Goal: Transaction & Acquisition: Purchase product/service

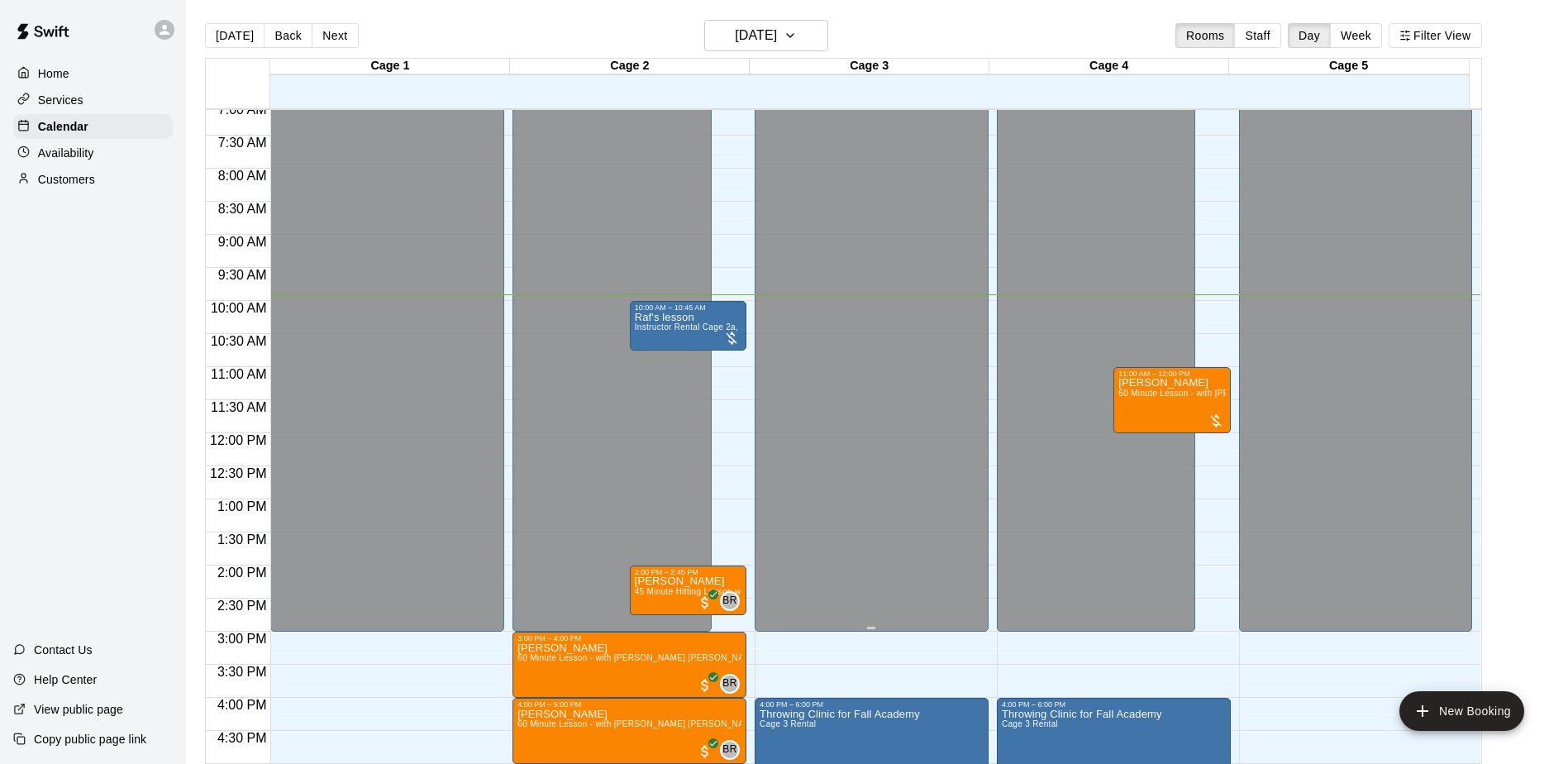
scroll to position [496, 0]
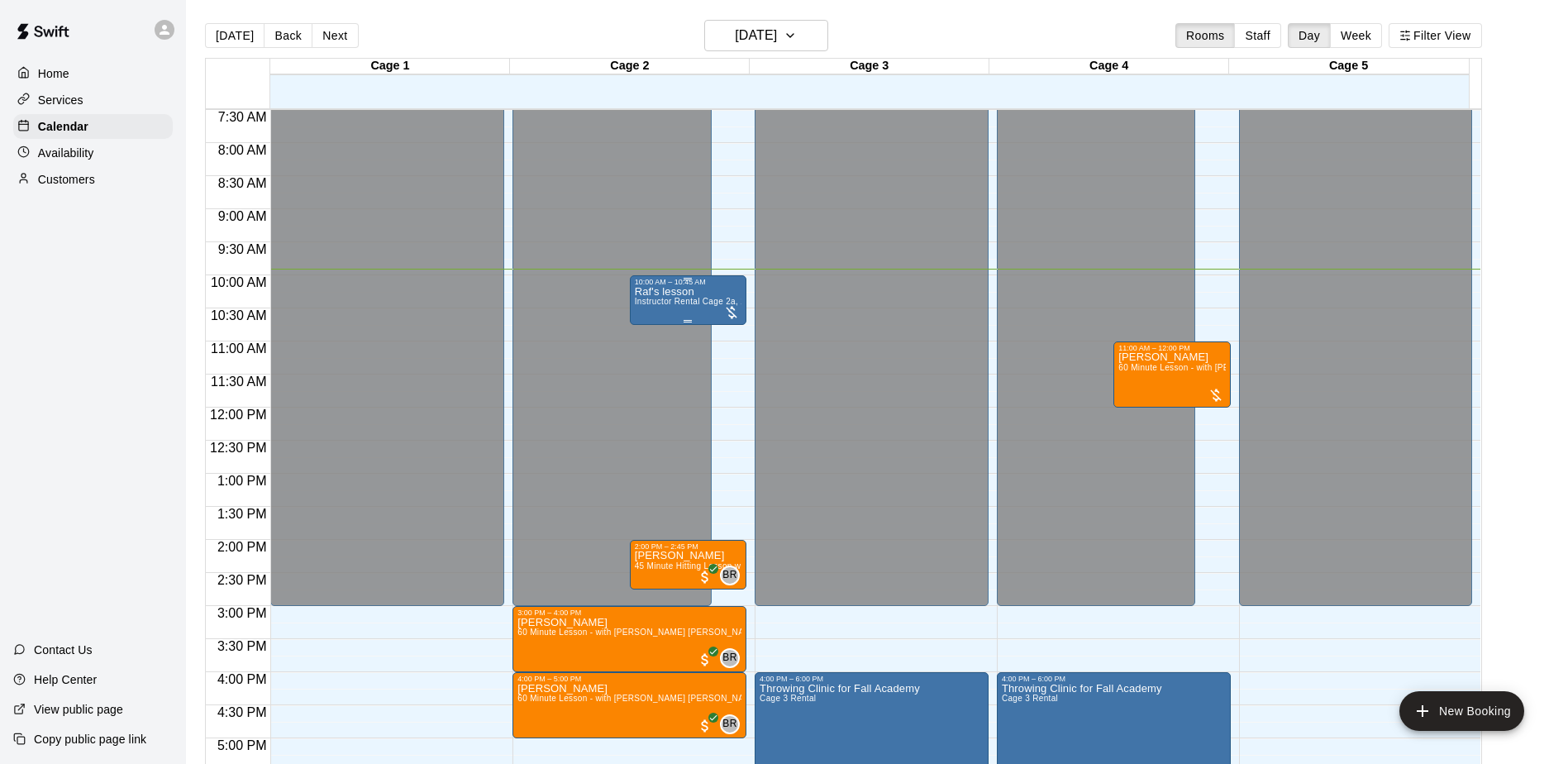
click at [726, 312] on div at bounding box center [731, 312] width 17 height 17
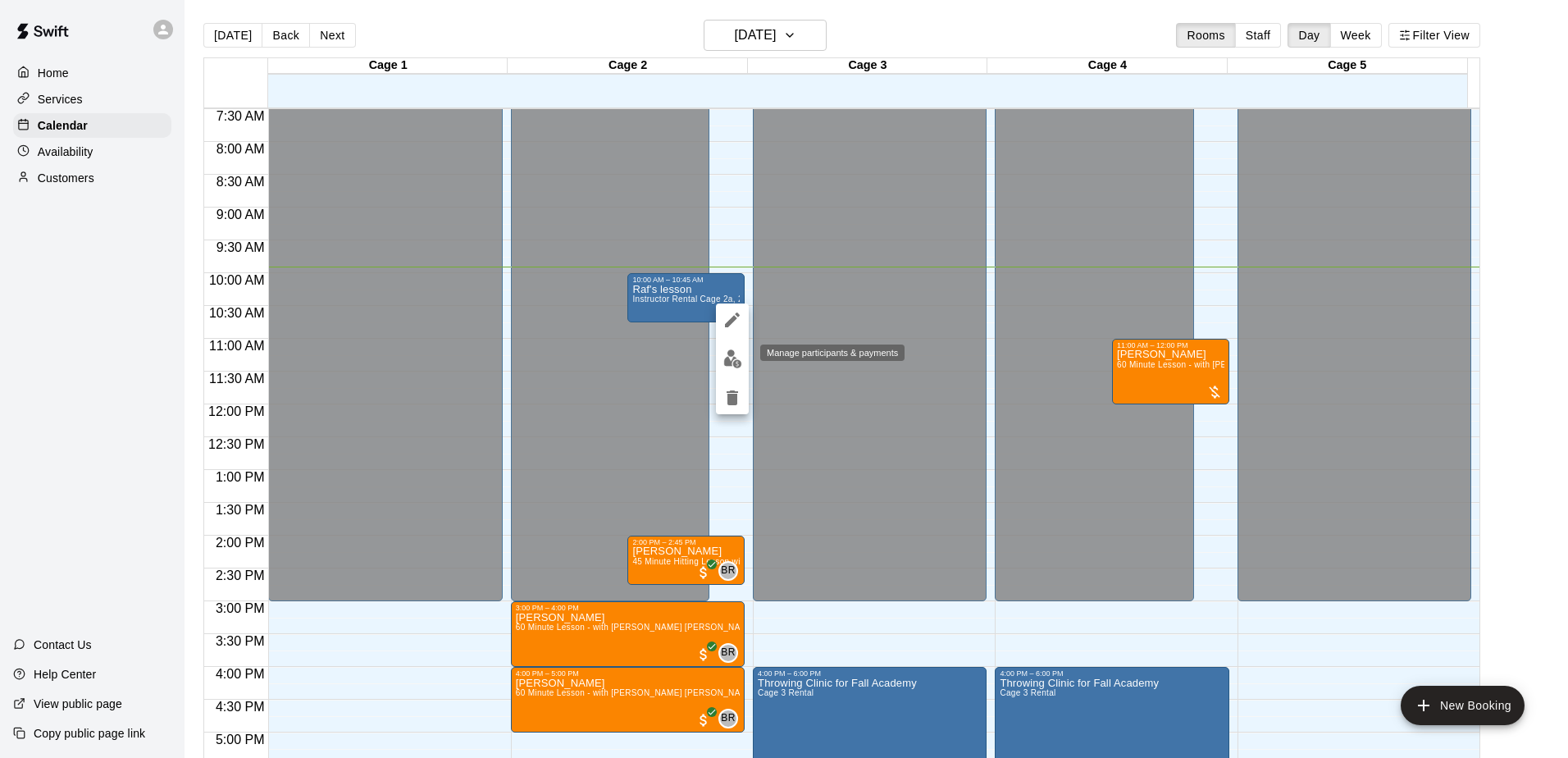
click at [733, 355] on img "edit" at bounding box center [733, 359] width 19 height 19
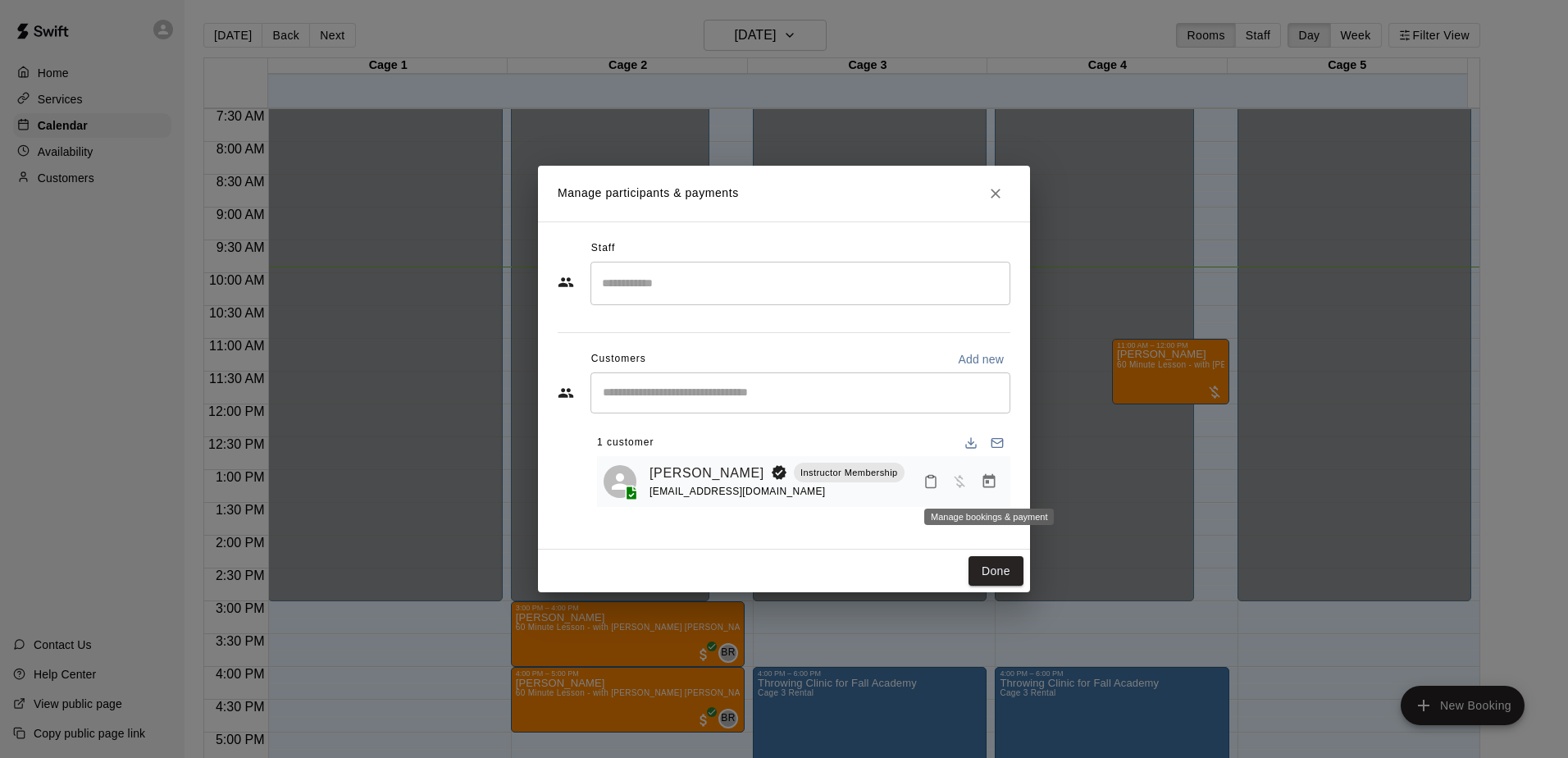
click at [990, 480] on icon "Manage bookings & payment" at bounding box center [990, 481] width 12 height 14
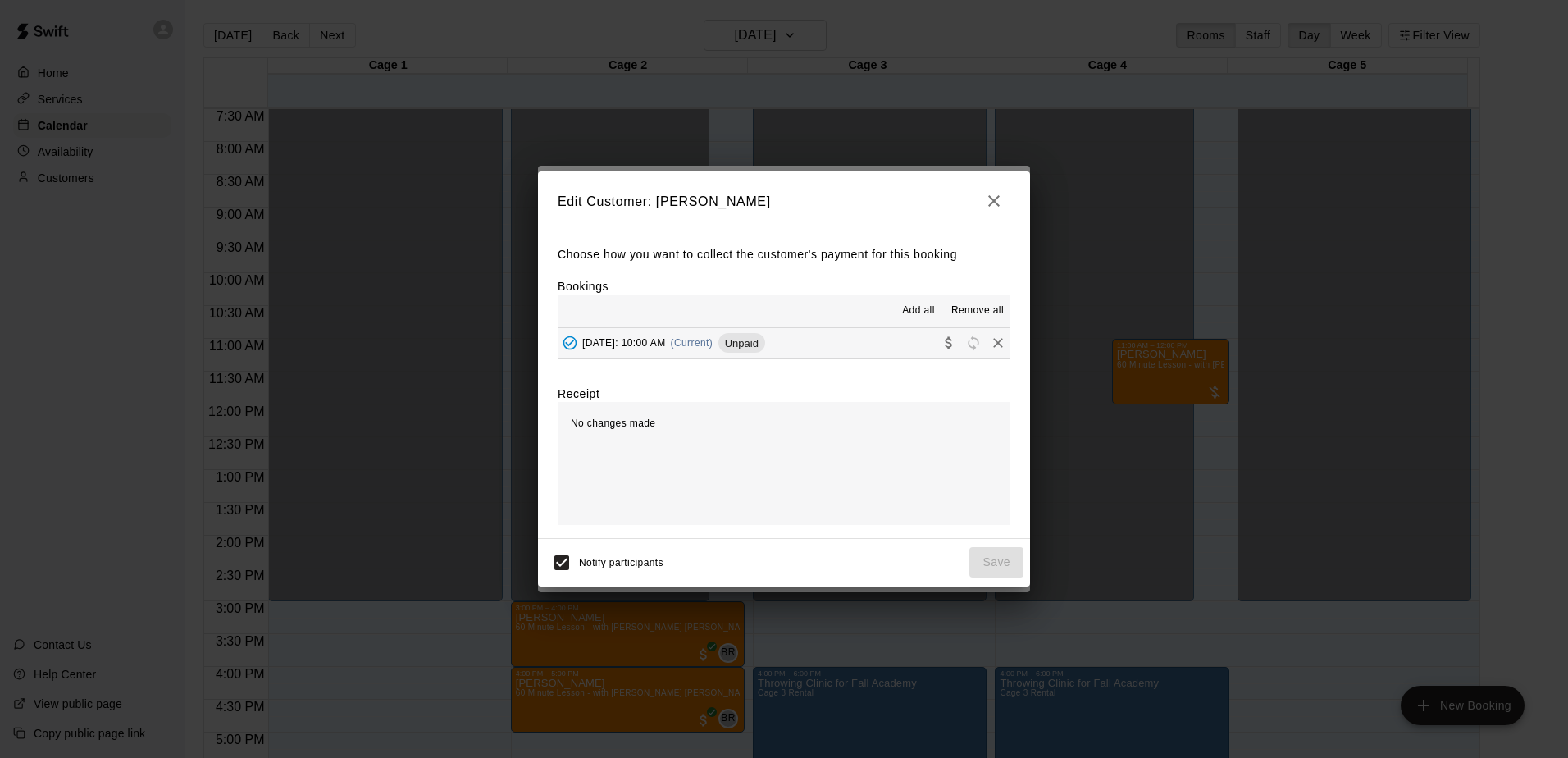
click at [855, 348] on button "[DATE]: 10:00 AM (Current) Unpaid" at bounding box center [784, 343] width 453 height 30
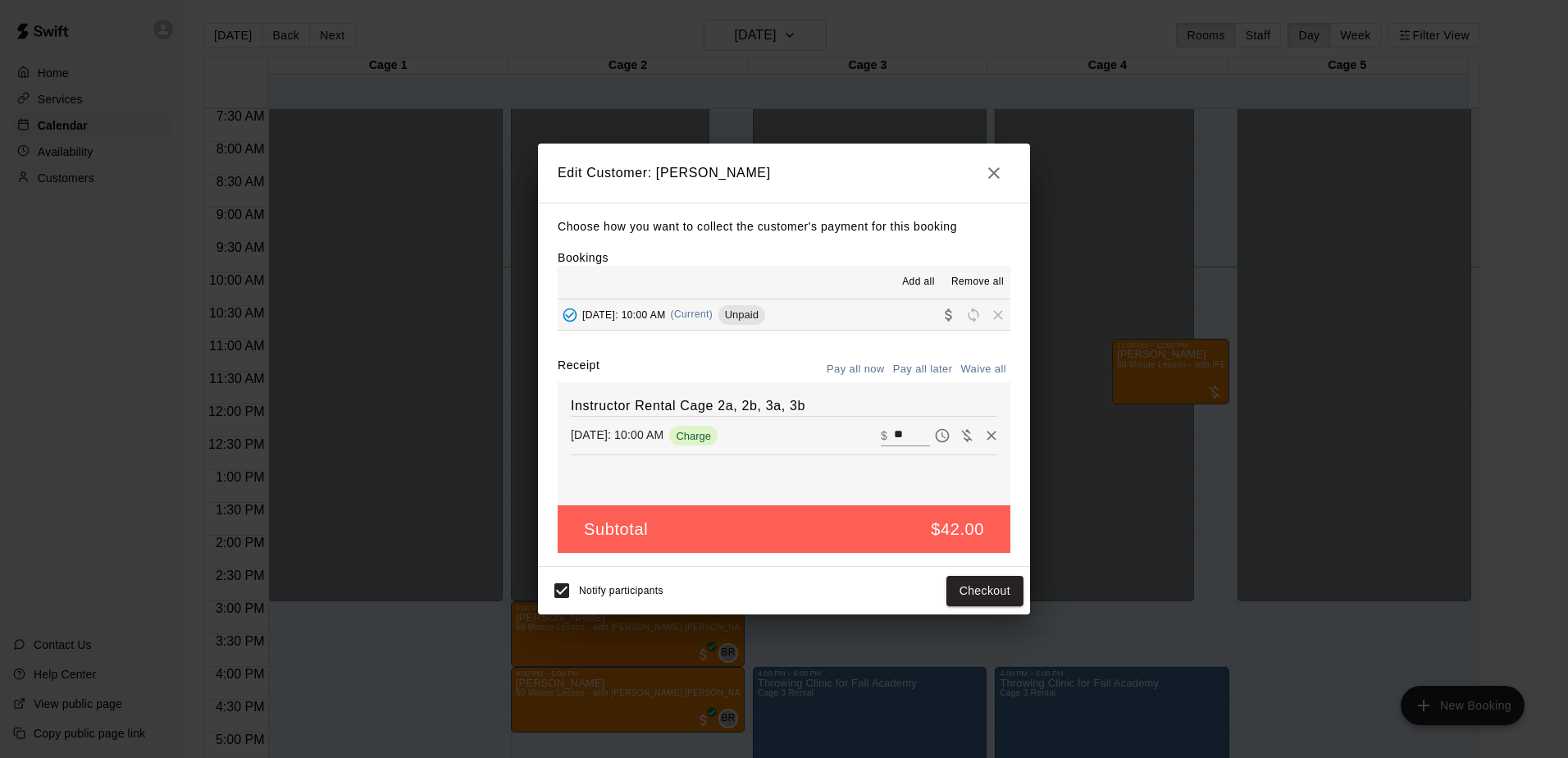
click at [894, 435] on input "**" at bounding box center [911, 436] width 36 height 21
click at [894, 437] on input "**" at bounding box center [911, 436] width 36 height 21
type input "**"
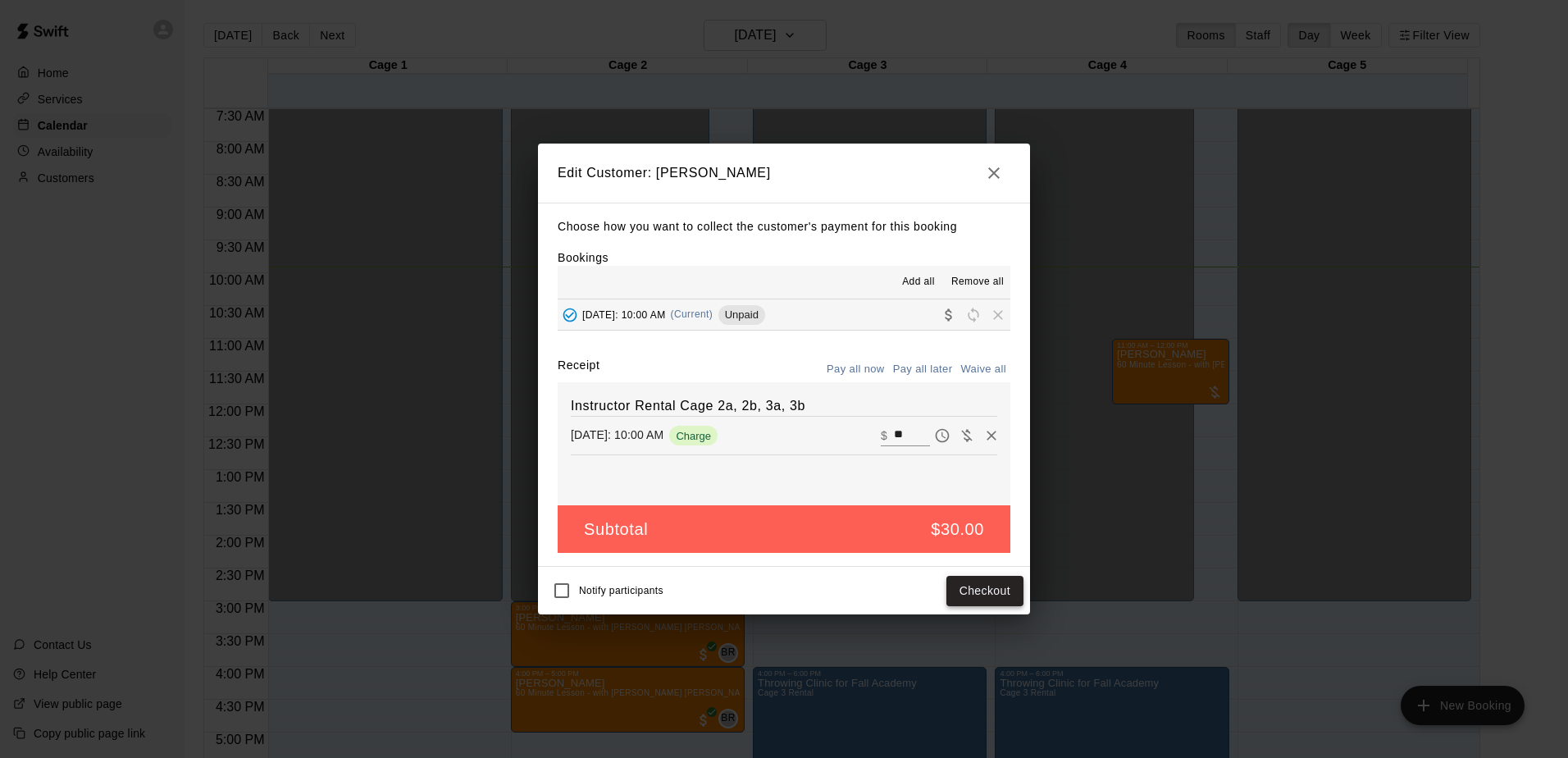
click at [980, 581] on button "Checkout" at bounding box center [985, 591] width 78 height 30
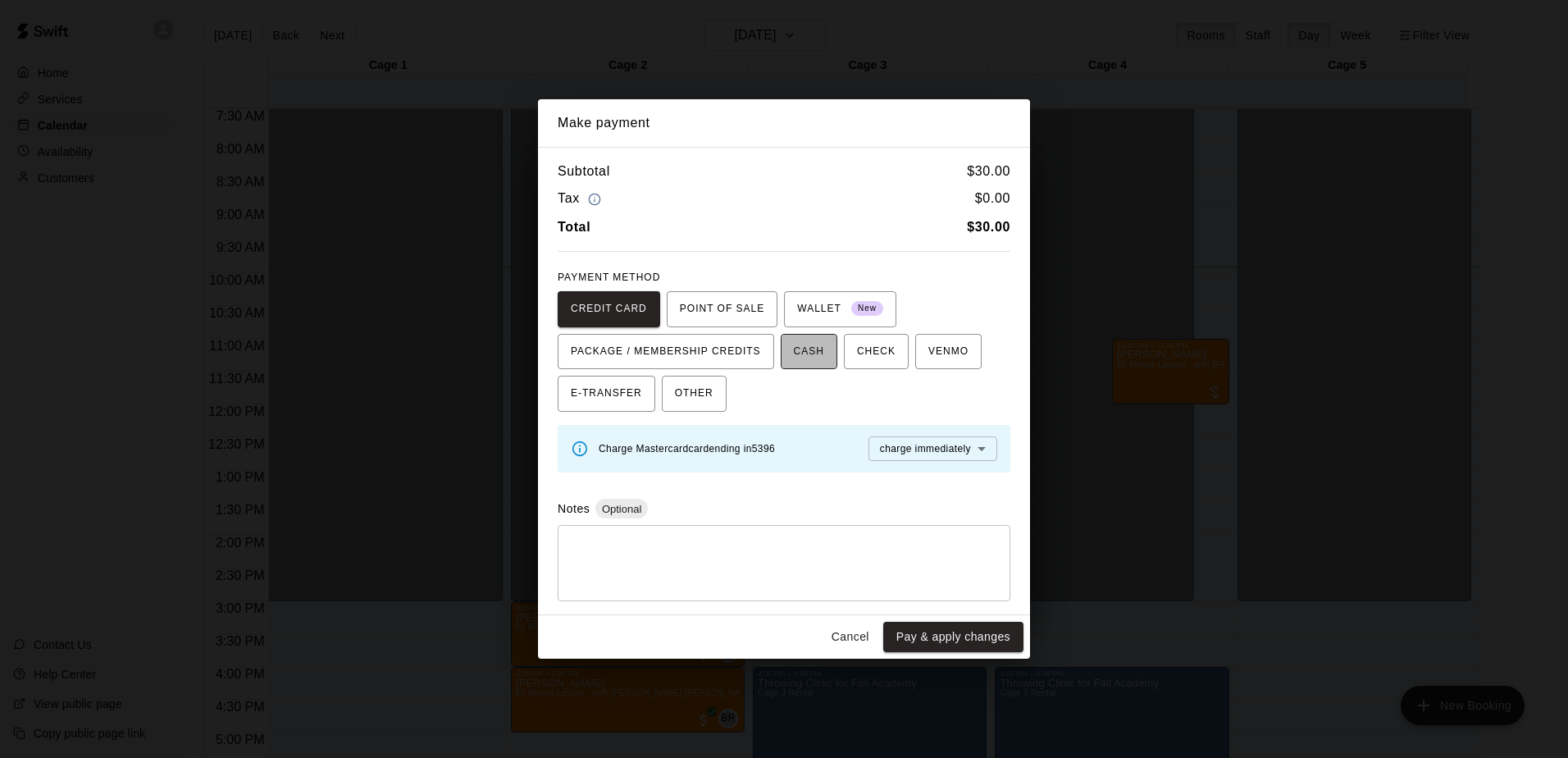
click at [814, 348] on button "CASH" at bounding box center [808, 351] width 57 height 36
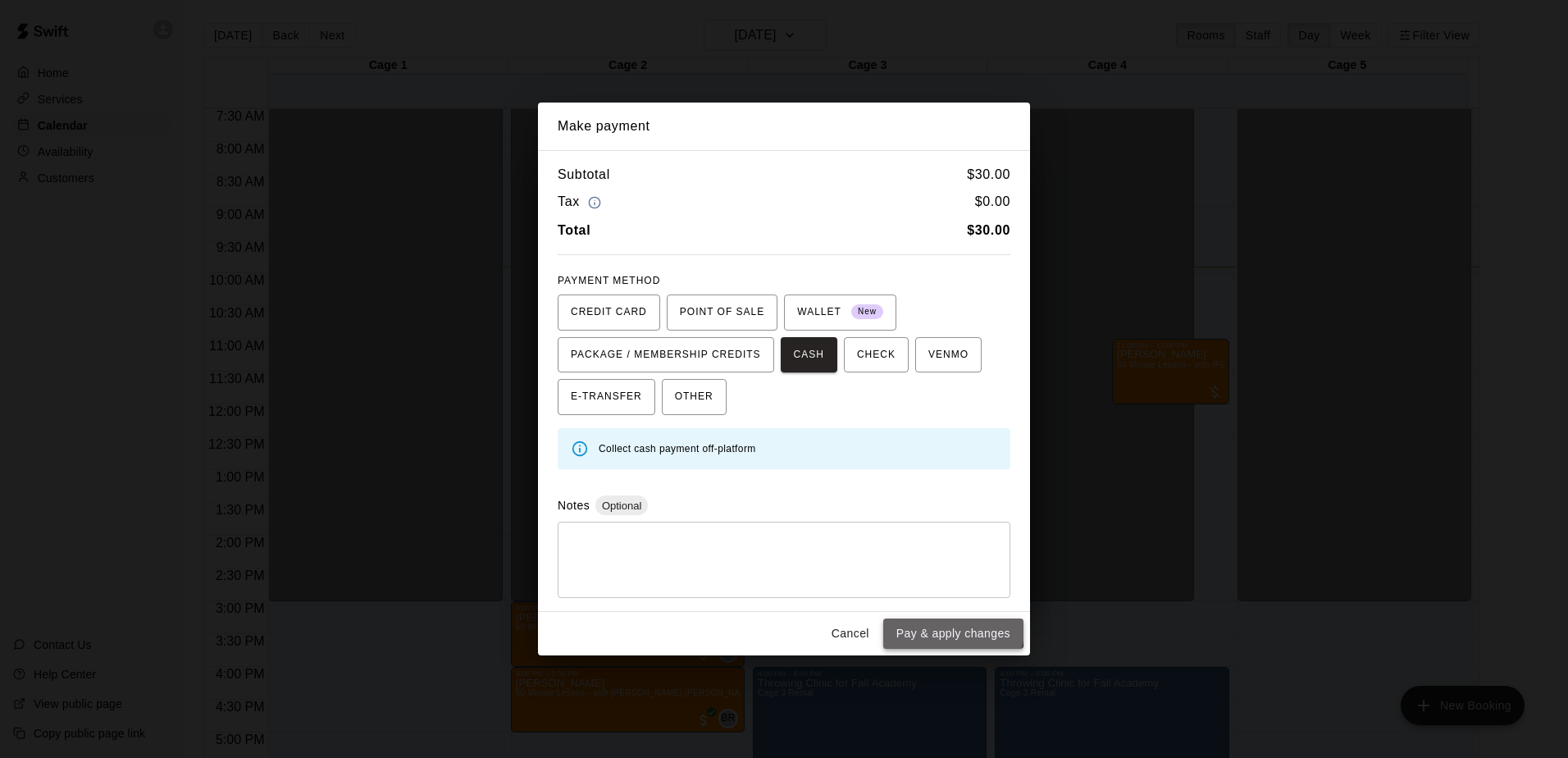
click at [946, 629] on button "Pay & apply changes" at bounding box center [953, 633] width 140 height 30
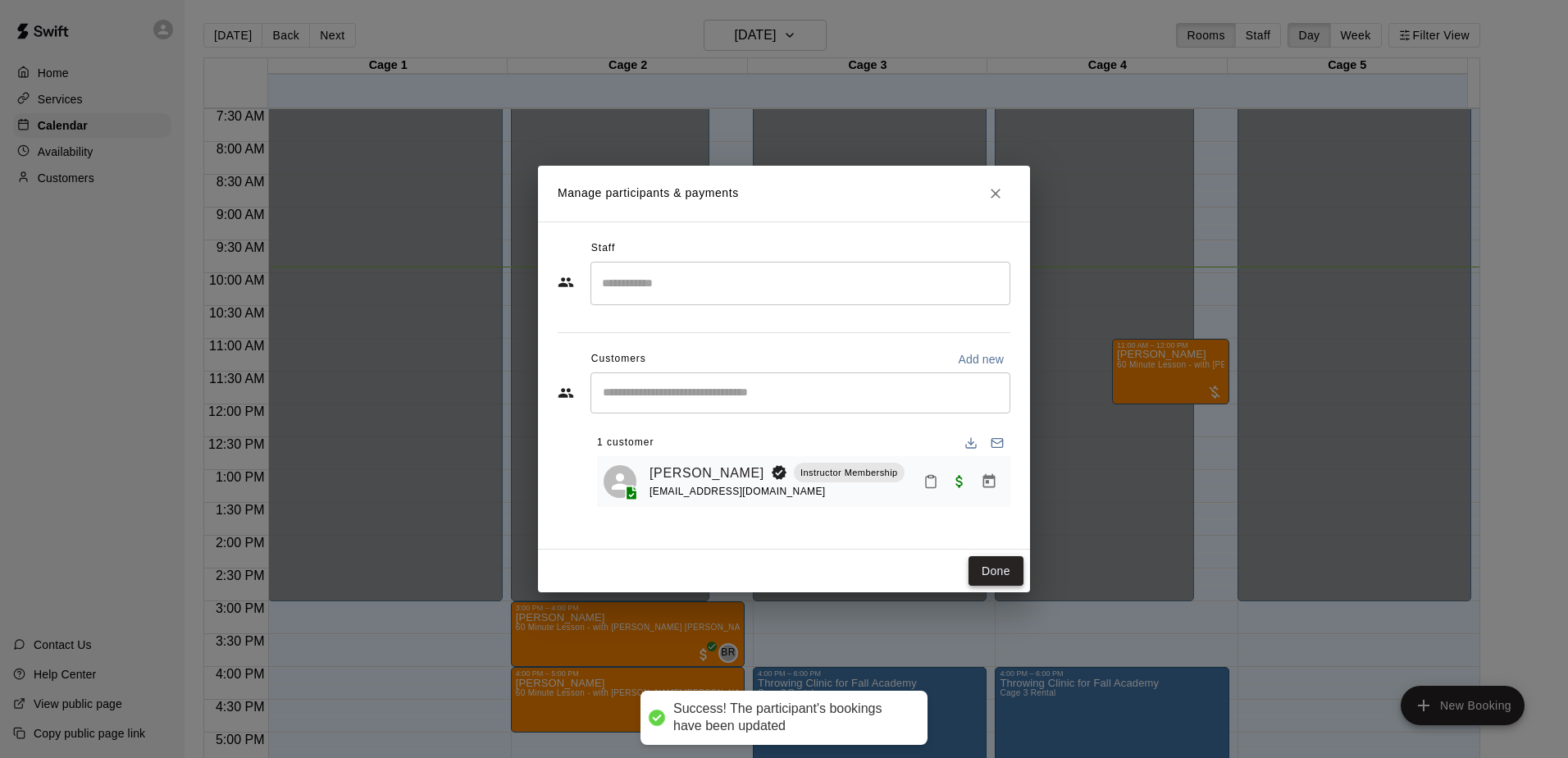
click at [987, 566] on button "Done" at bounding box center [996, 571] width 55 height 30
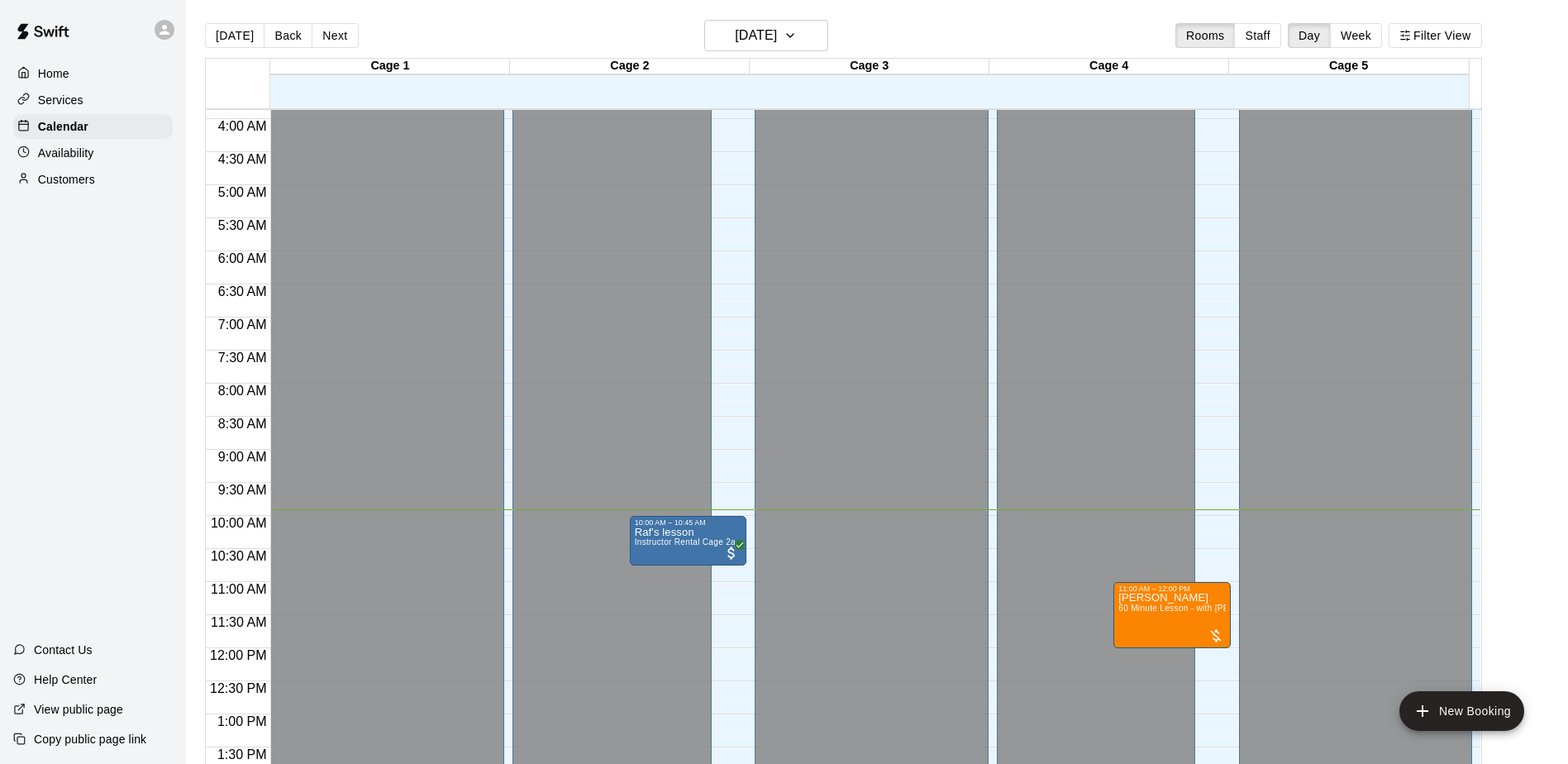
scroll to position [248, 0]
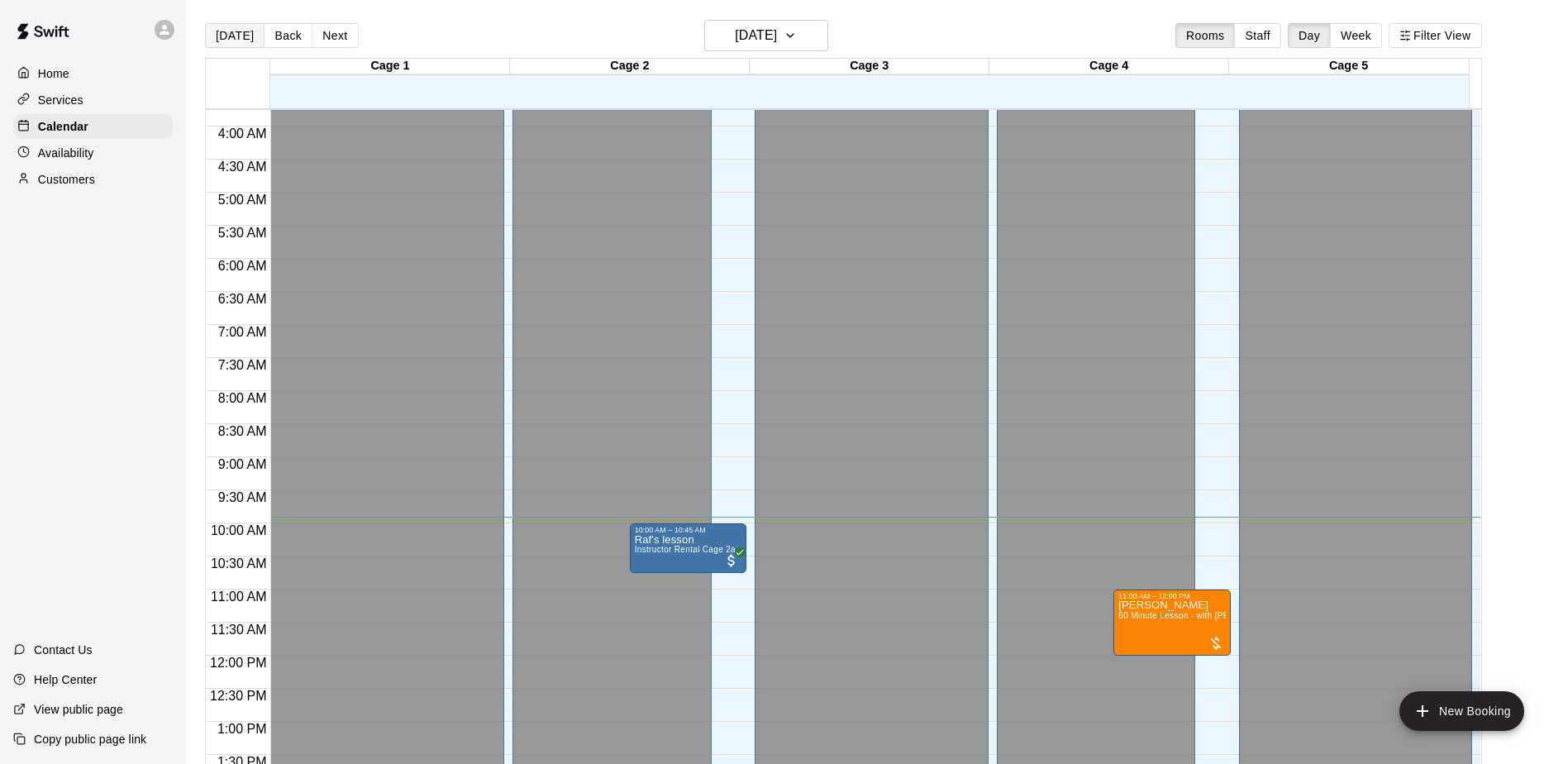
click at [236, 32] on button "[DATE]" at bounding box center [235, 35] width 60 height 25
click at [273, 32] on button "Back" at bounding box center [288, 35] width 49 height 25
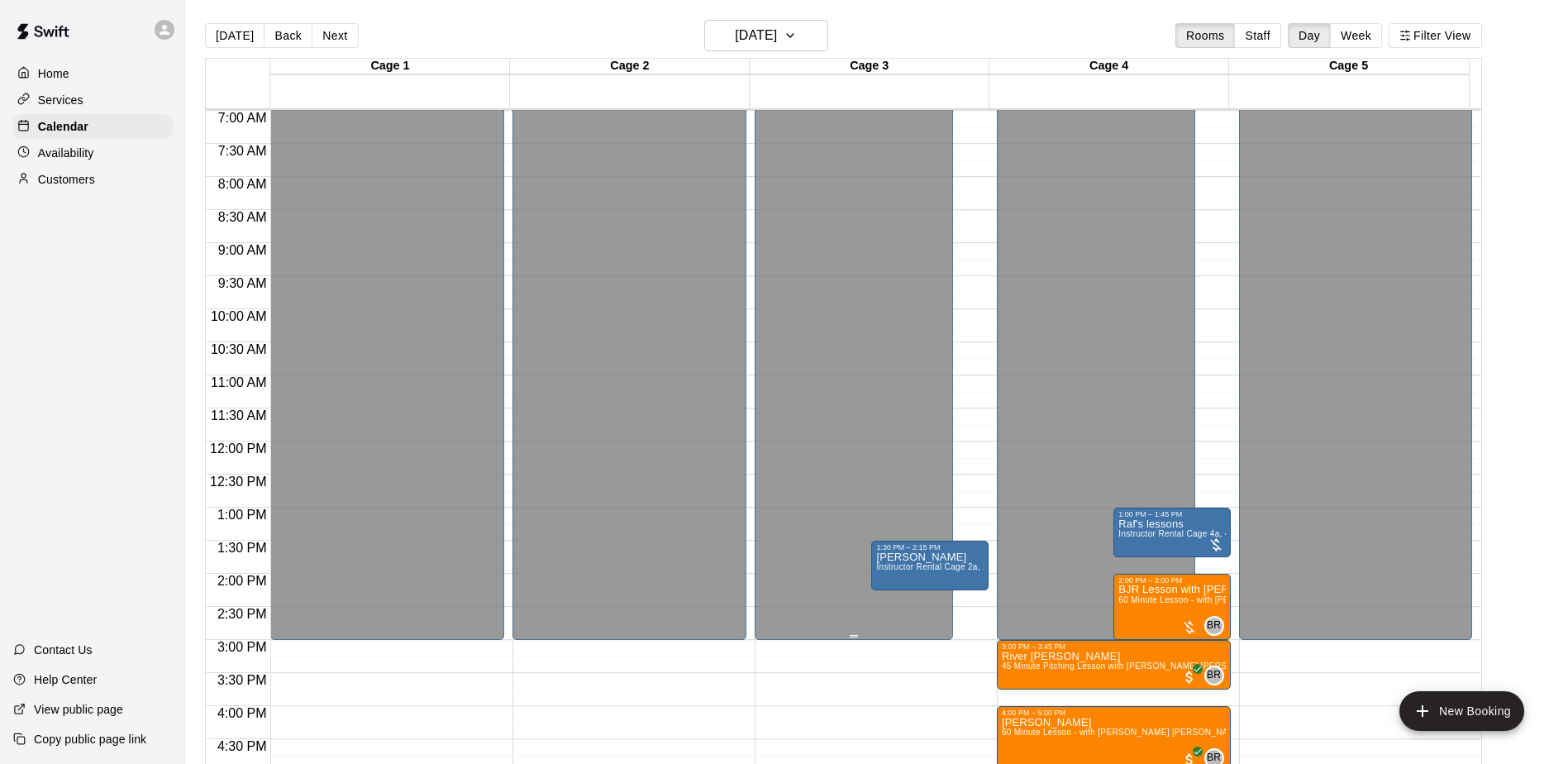
scroll to position [579, 0]
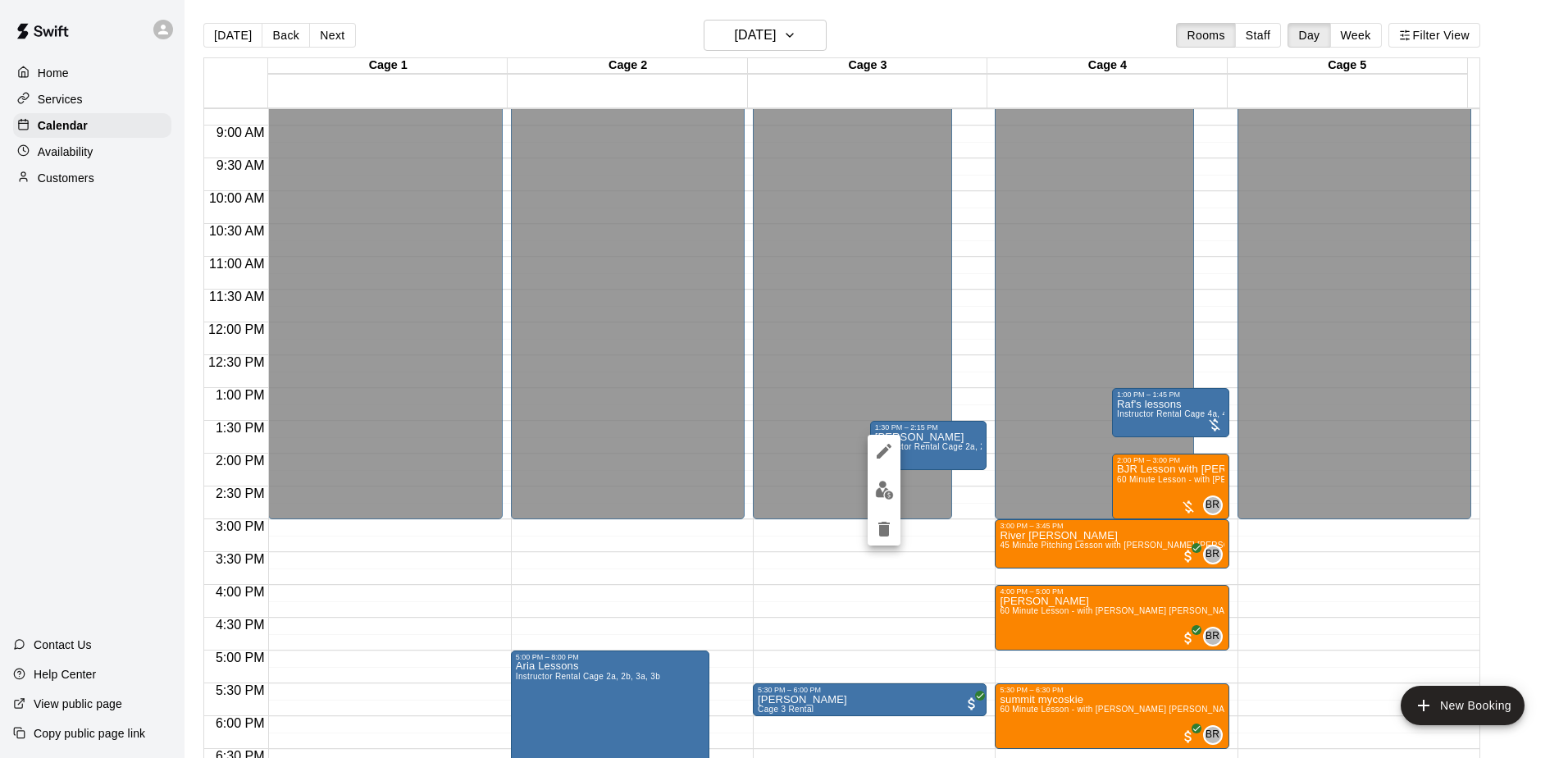
click at [955, 513] on div at bounding box center [784, 379] width 1568 height 758
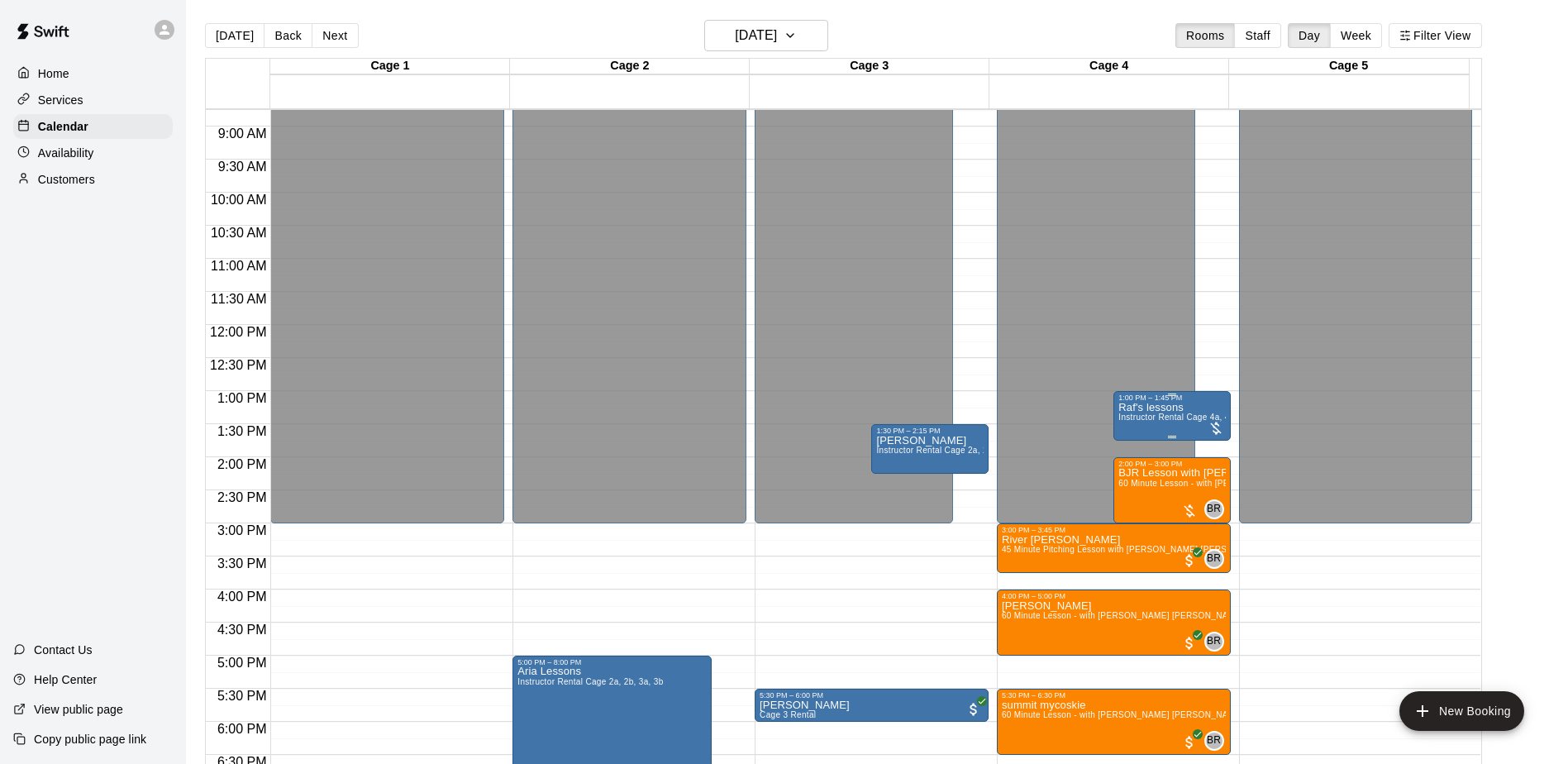
click at [1212, 426] on div at bounding box center [1216, 428] width 17 height 17
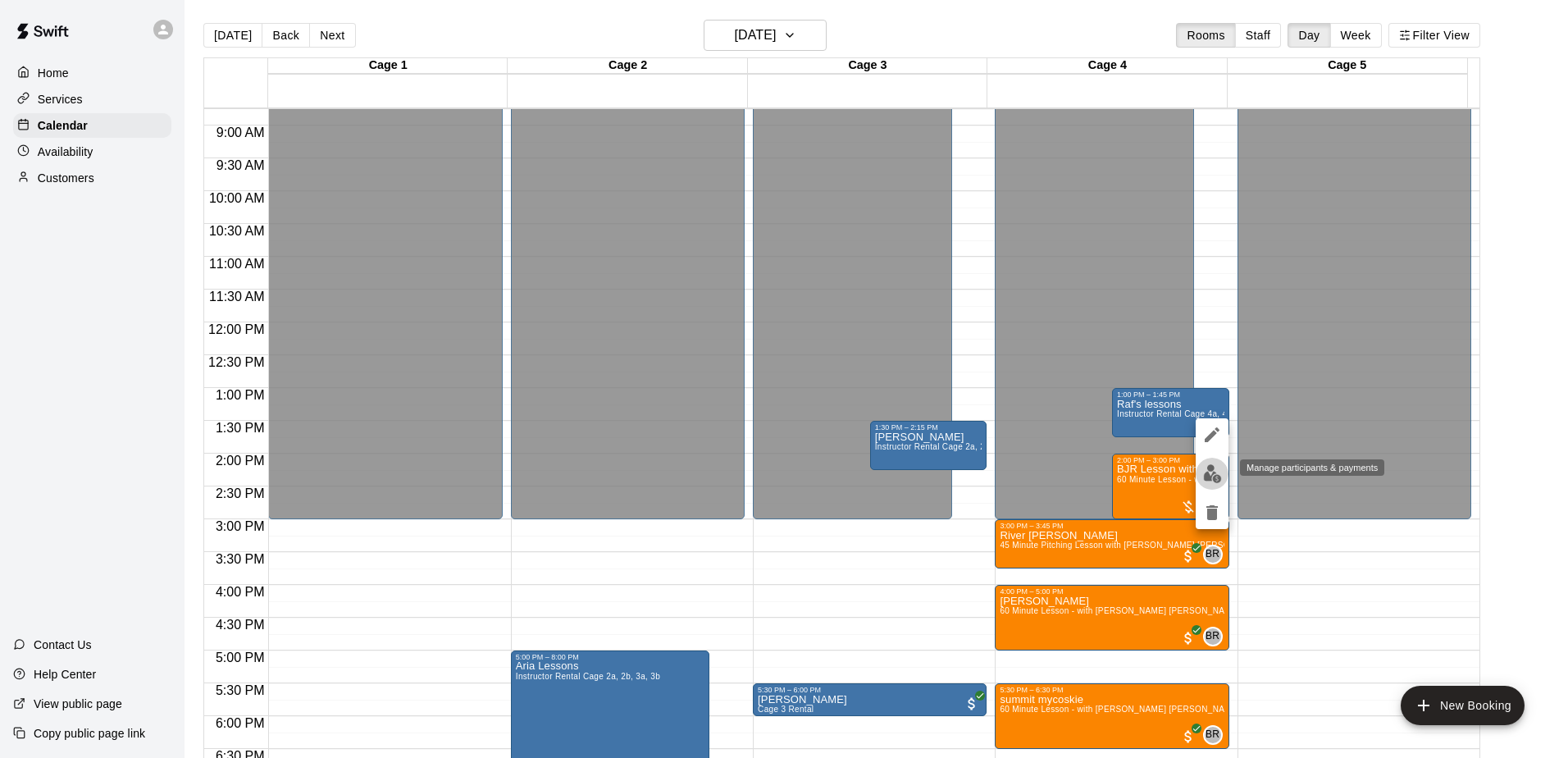
click at [1212, 476] on img "edit" at bounding box center [1213, 474] width 19 height 19
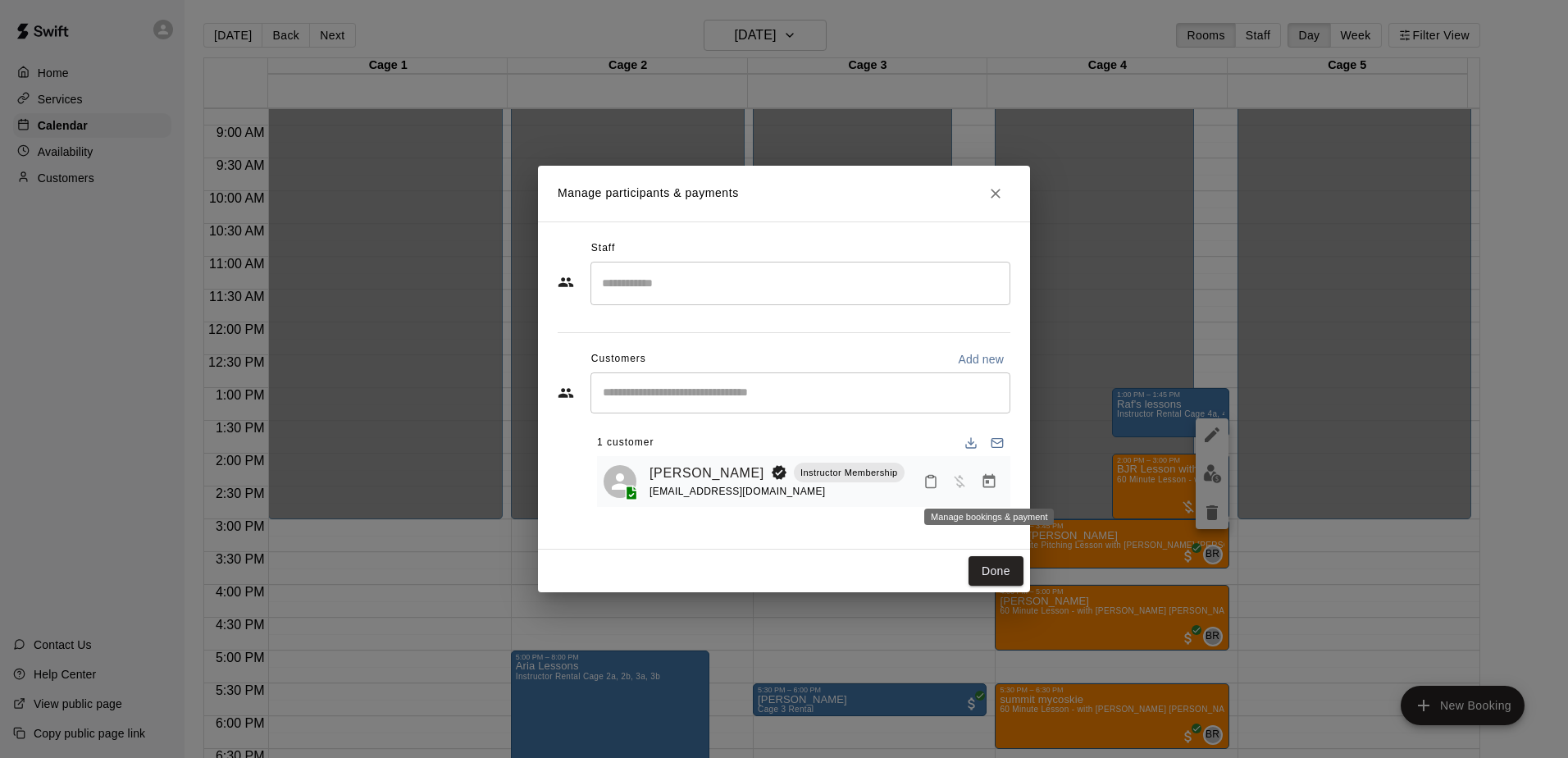
click at [992, 477] on icon "Manage bookings & payment" at bounding box center [990, 481] width 12 height 14
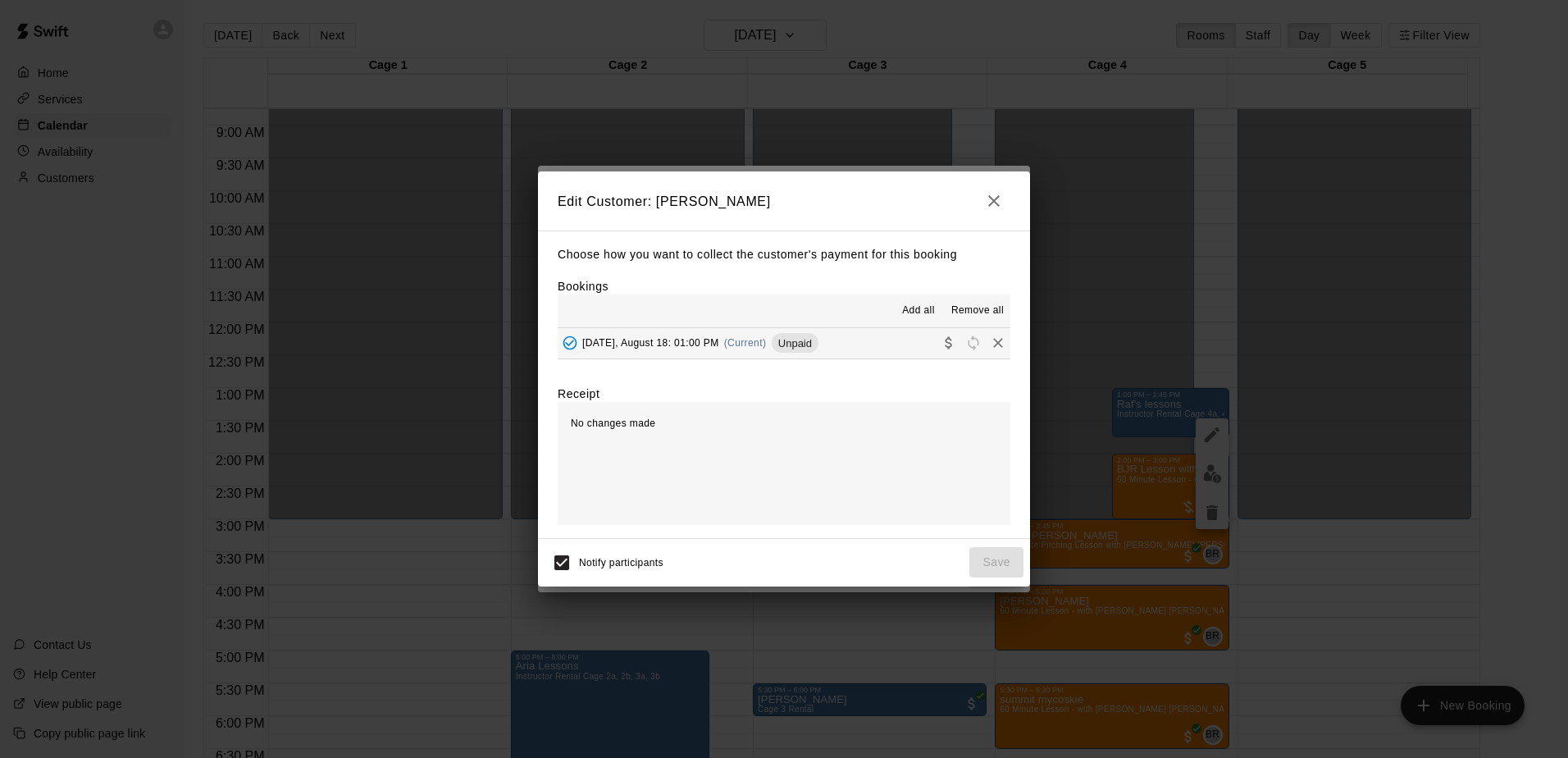
click at [867, 356] on button "[DATE], August 18: 01:00 PM (Current) Unpaid" at bounding box center [784, 343] width 453 height 30
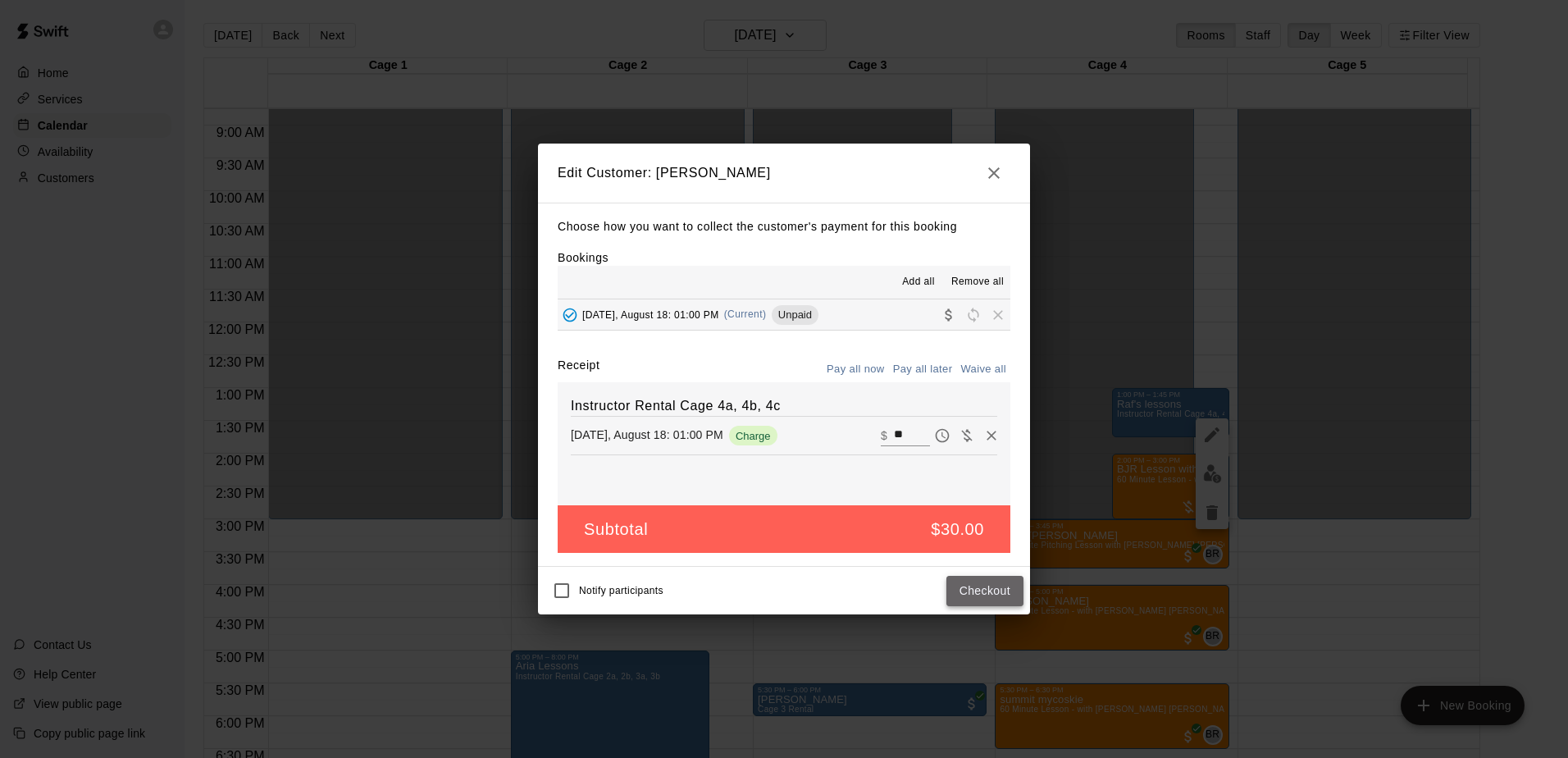
click at [963, 599] on button "Checkout" at bounding box center [985, 591] width 78 height 30
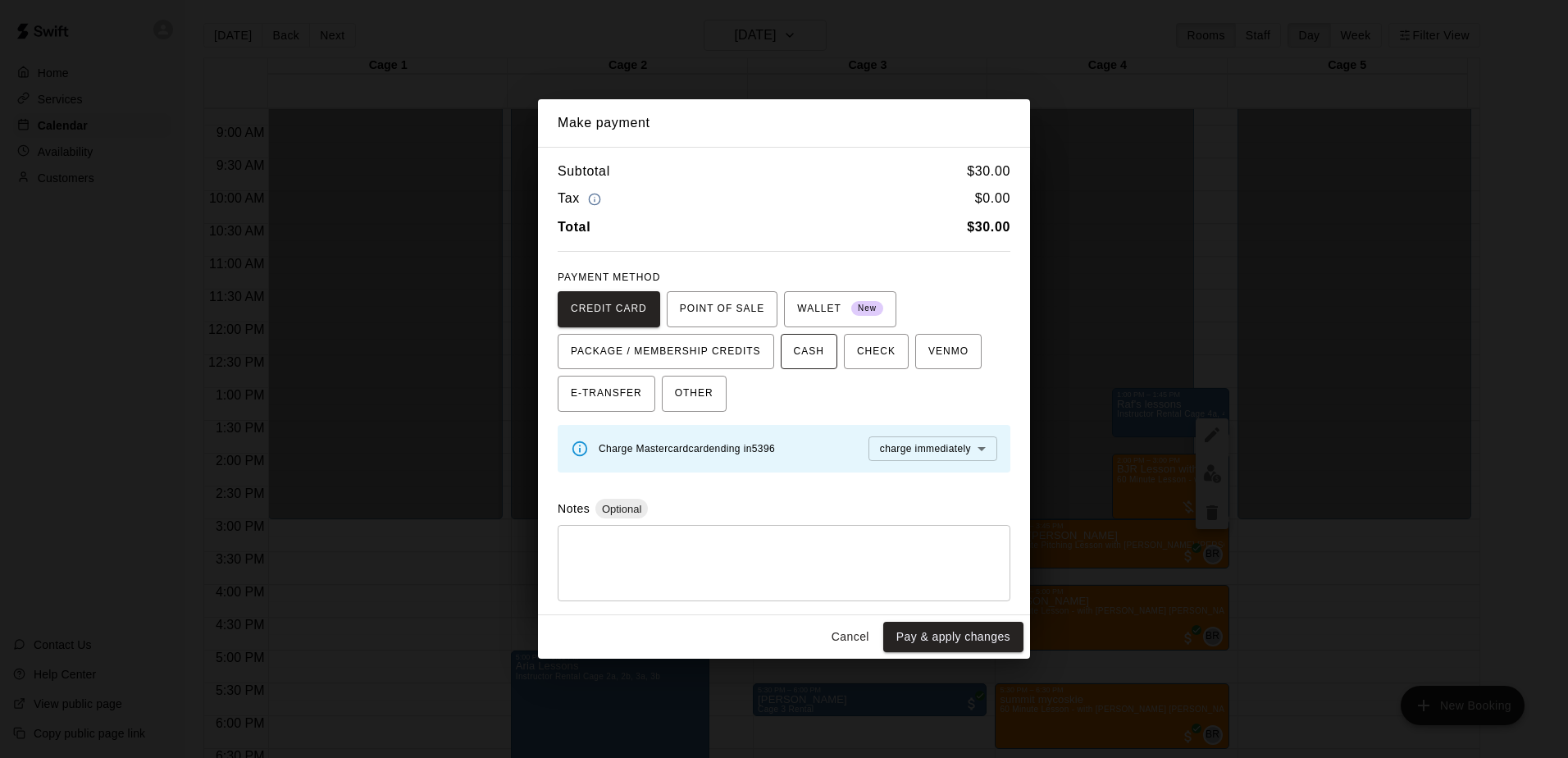
click at [797, 364] on button "CASH" at bounding box center [808, 351] width 57 height 36
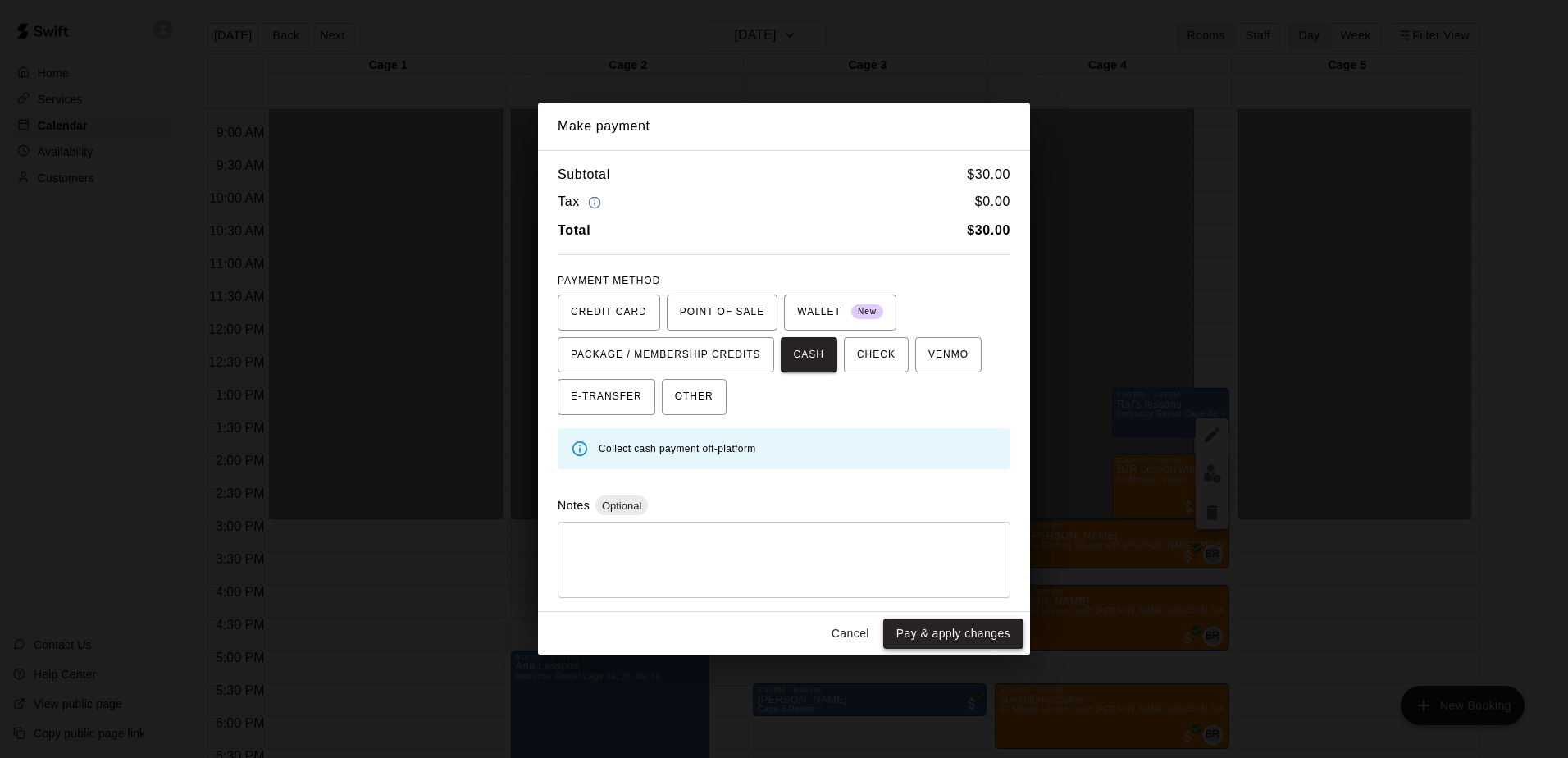
click at [929, 630] on button "Pay & apply changes" at bounding box center [953, 633] width 140 height 30
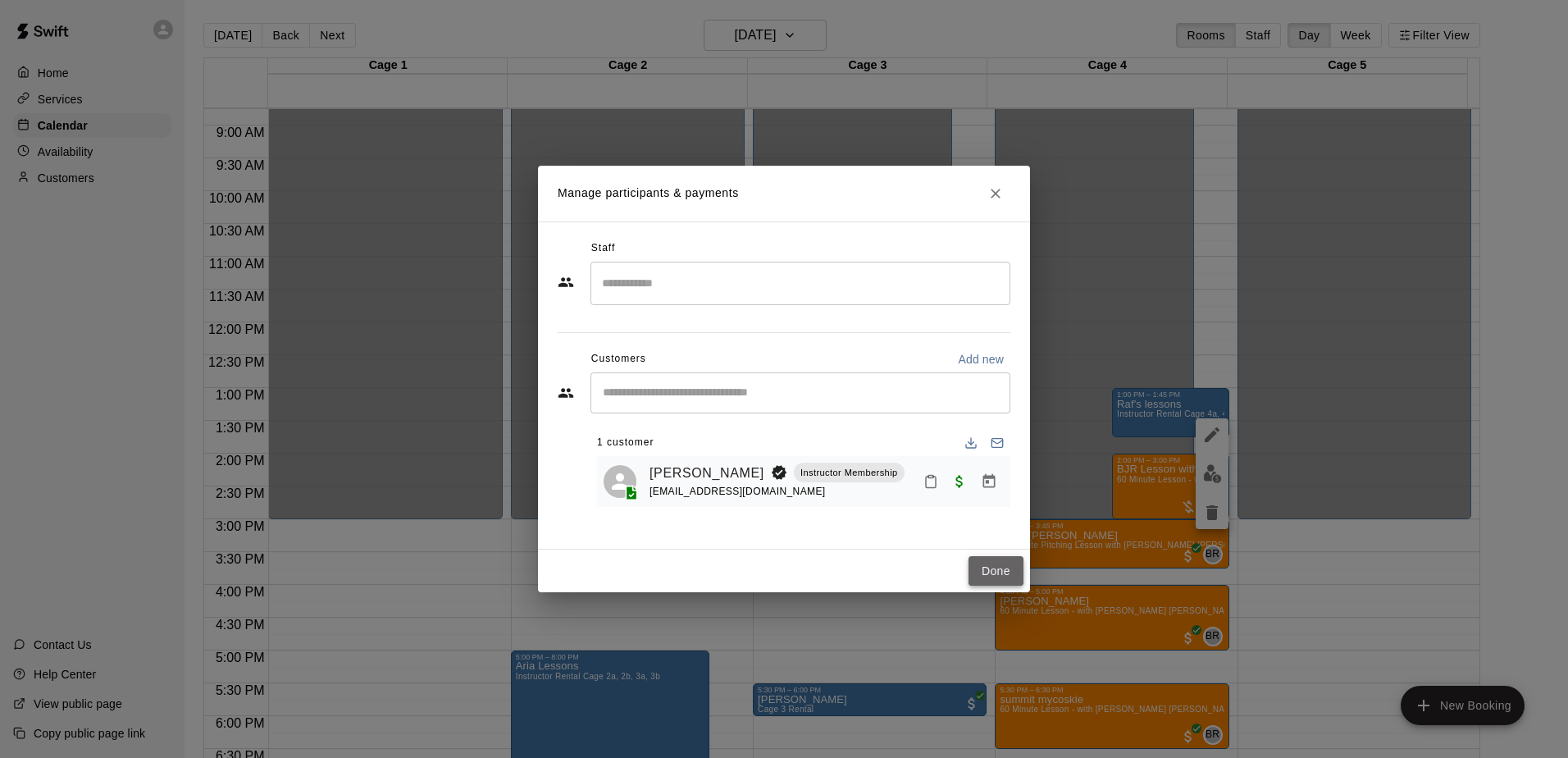
click at [1010, 571] on button "Done" at bounding box center [996, 571] width 55 height 30
